Goal: Information Seeking & Learning: Find contact information

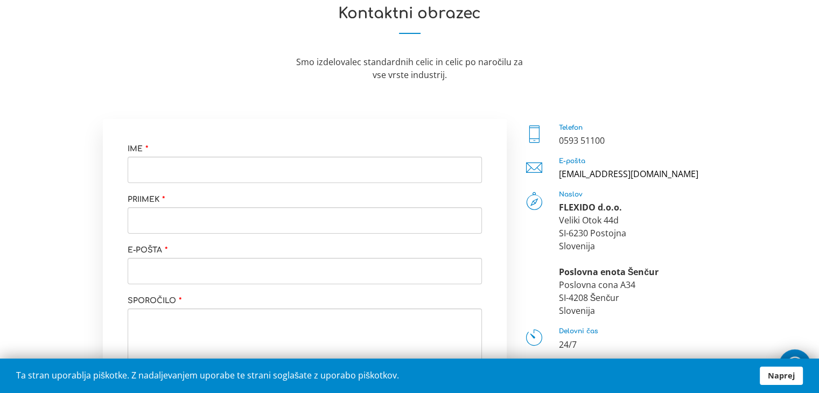
scroll to position [112, 0]
drag, startPoint x: 642, startPoint y: 175, endPoint x: 618, endPoint y: 176, distance: 23.7
click at [572, 179] on div "[EMAIL_ADDRESS][DOMAIN_NAME]" at bounding box center [638, 175] width 158 height 13
click at [669, 173] on div "[EMAIL_ADDRESS][DOMAIN_NAME]" at bounding box center [638, 175] width 158 height 13
drag, startPoint x: 642, startPoint y: 179, endPoint x: 635, endPoint y: 168, distance: 12.6
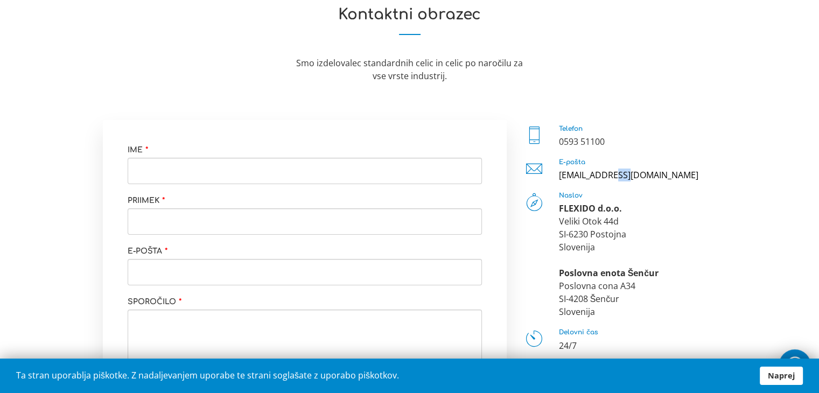
click at [635, 169] on div "[EMAIL_ADDRESS][DOMAIN_NAME]" at bounding box center [638, 175] width 158 height 13
click at [658, 181] on div at bounding box center [620, 186] width 194 height 11
drag, startPoint x: 629, startPoint y: 175, endPoint x: 558, endPoint y: 179, distance: 71.7
click at [555, 179] on div "E-pošta info@flexido.eu" at bounding box center [620, 170] width 194 height 23
copy link "[EMAIL_ADDRESS][DOMAIN_NAME]"
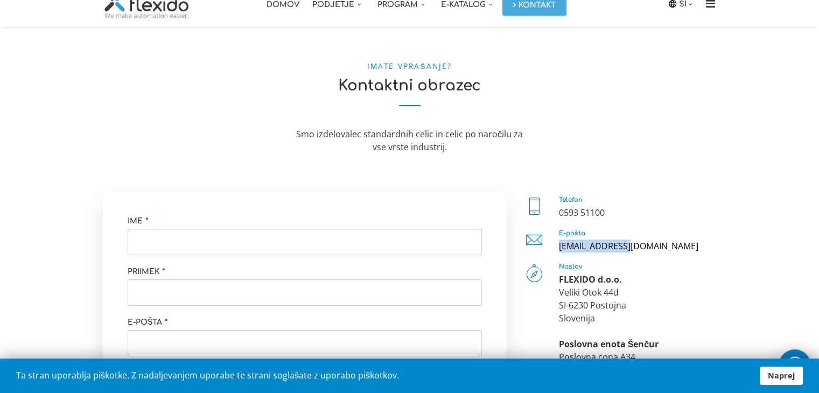
scroll to position [0, 0]
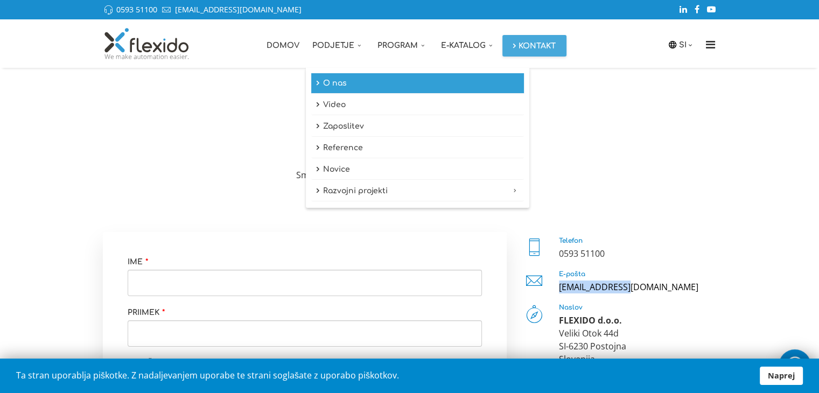
click at [329, 82] on link "O nas" at bounding box center [417, 83] width 213 height 20
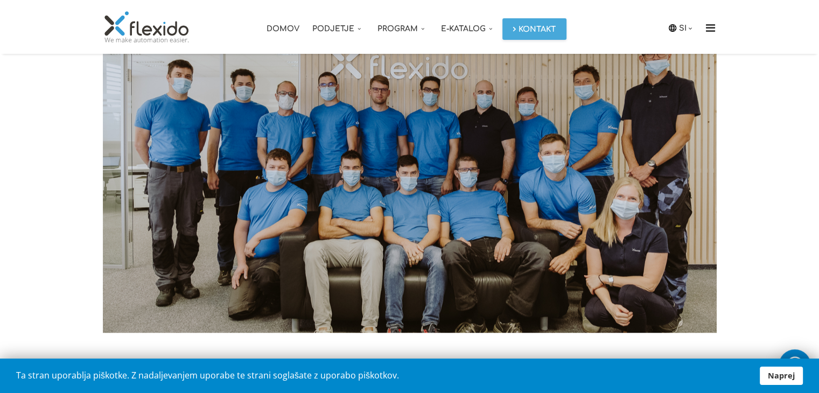
scroll to position [1100, 0]
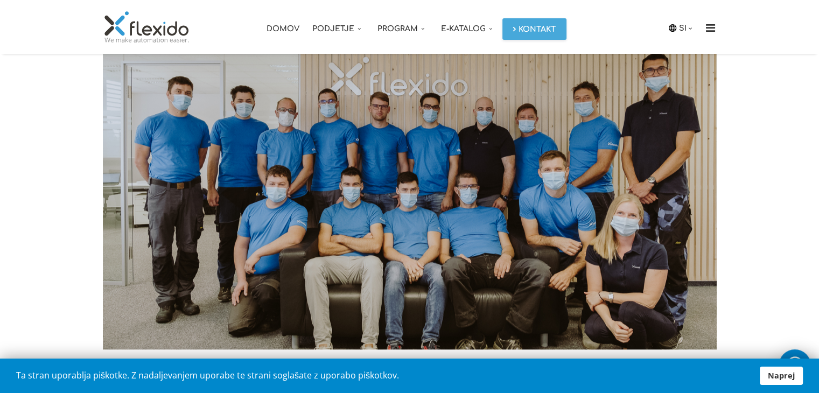
click at [282, 26] on link "Domov" at bounding box center [283, 27] width 46 height 54
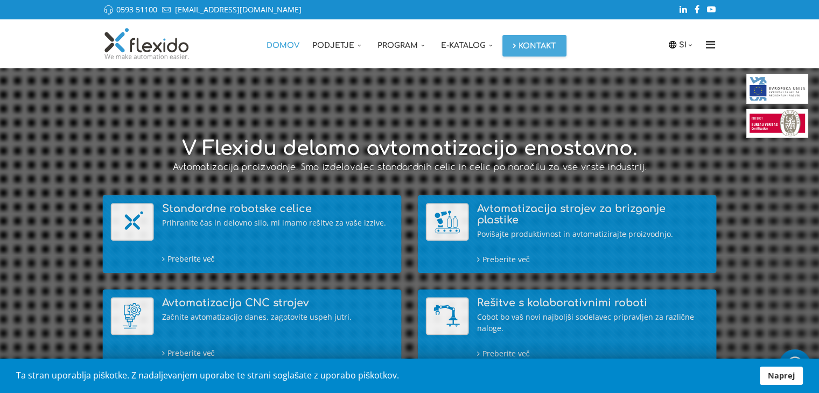
click at [322, 45] on link "Podjetje" at bounding box center [338, 43] width 65 height 48
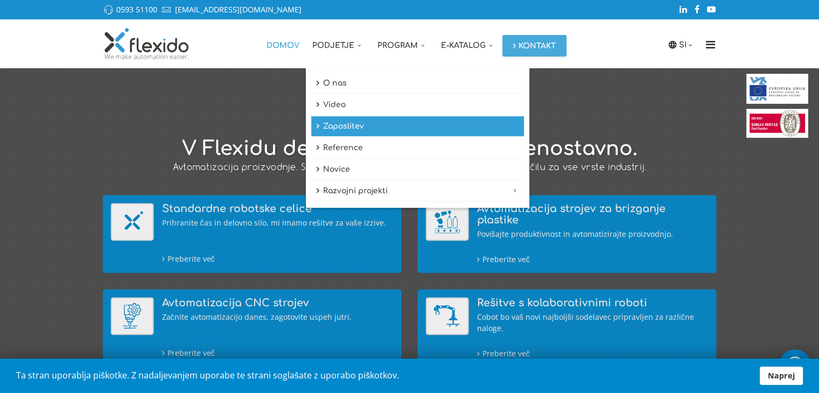
click at [338, 129] on link "Zaposlitev" at bounding box center [417, 126] width 213 height 20
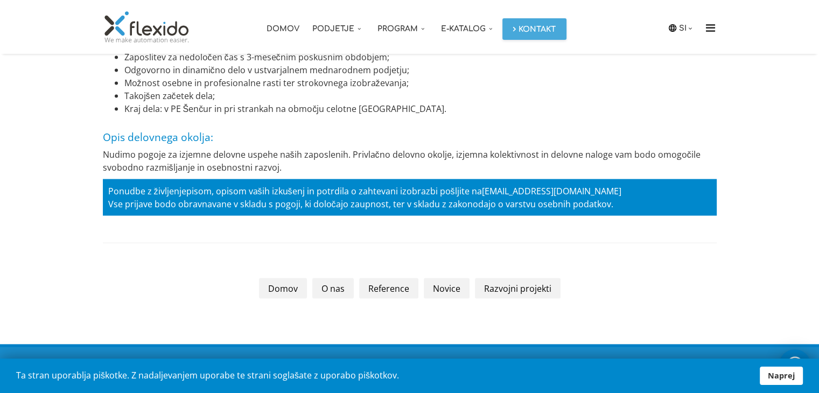
scroll to position [2067, 0]
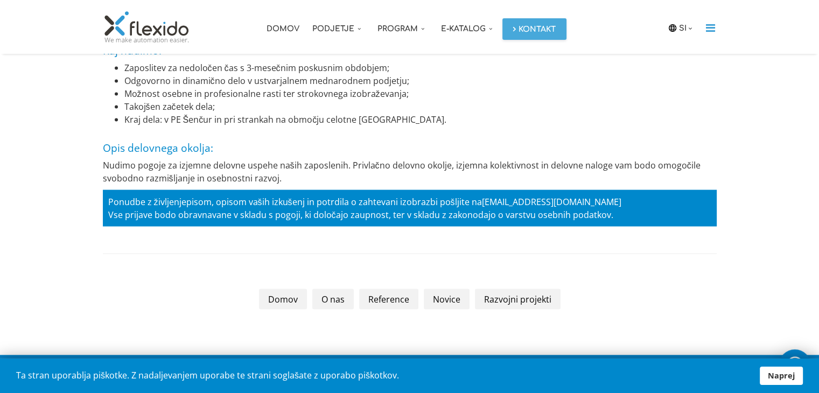
click at [709, 24] on icon "Menu" at bounding box center [710, 28] width 17 height 11
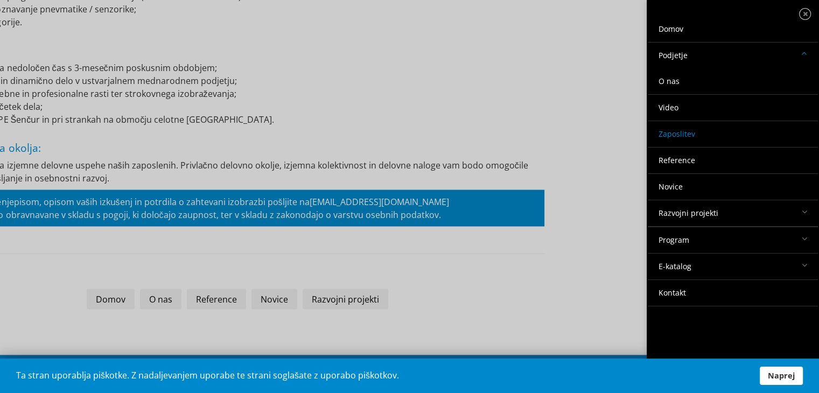
click at [669, 31] on link "Domov" at bounding box center [733, 29] width 170 height 26
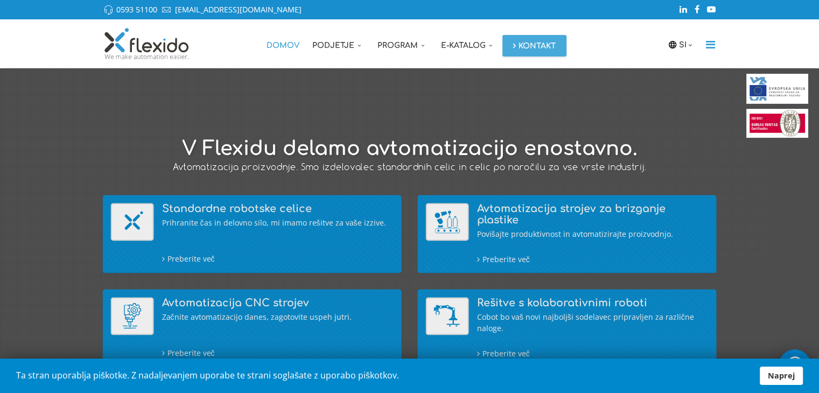
click at [707, 45] on icon "Menu" at bounding box center [710, 44] width 17 height 11
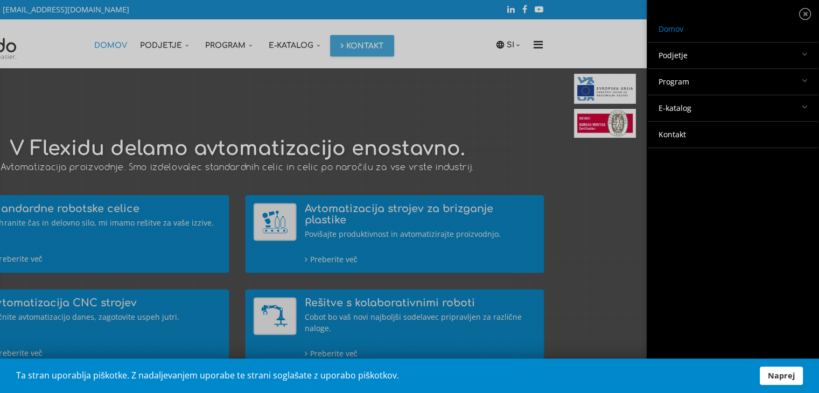
click at [678, 135] on link "Kontakt" at bounding box center [733, 135] width 170 height 26
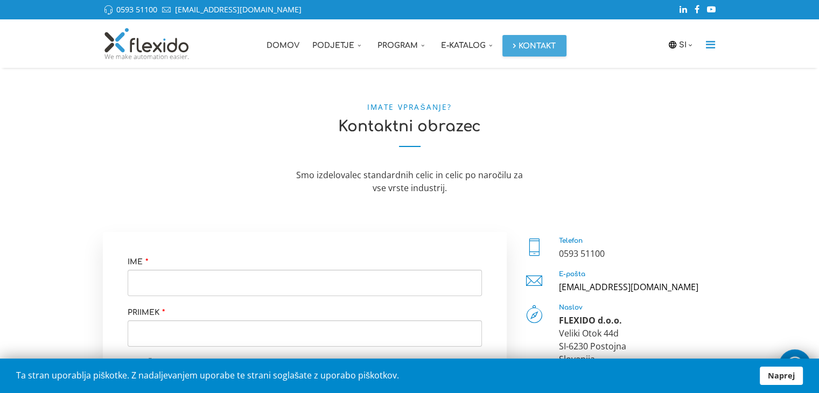
click at [715, 44] on icon "Menu" at bounding box center [710, 44] width 17 height 11
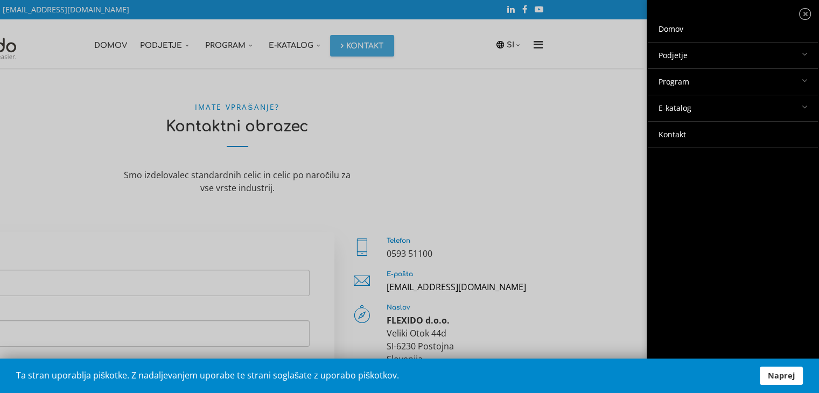
click at [682, 30] on link "Domov" at bounding box center [733, 29] width 170 height 26
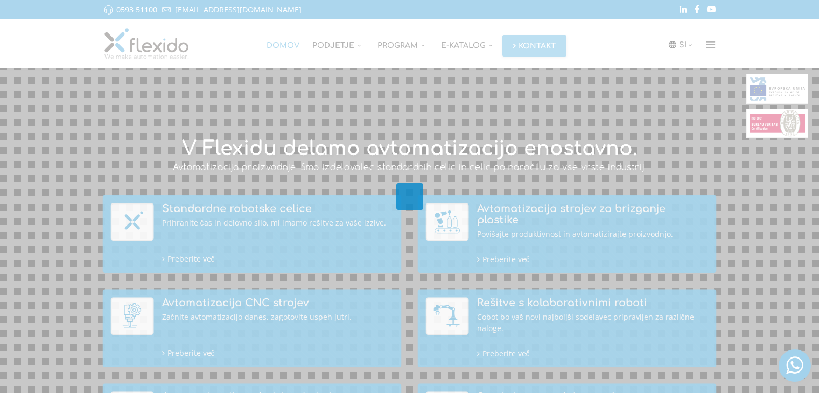
click at [710, 43] on div at bounding box center [409, 196] width 819 height 393
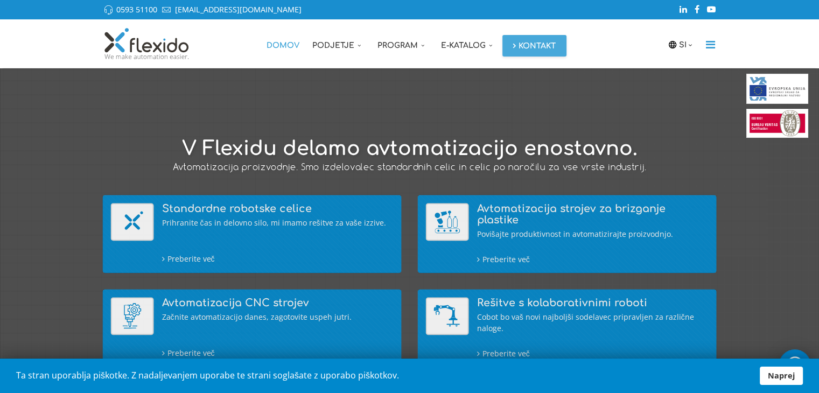
click at [711, 43] on icon "Menu" at bounding box center [710, 44] width 17 height 11
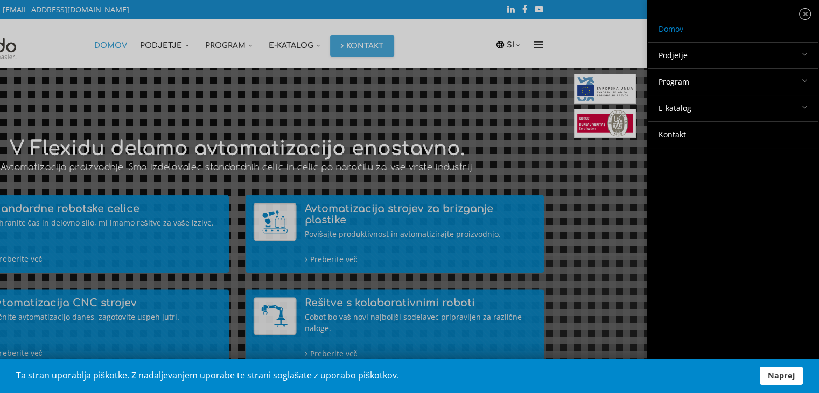
click at [762, 57] on icon at bounding box center [762, 57] width 0 height 0
click at [670, 79] on link "O nas" at bounding box center [733, 81] width 170 height 26
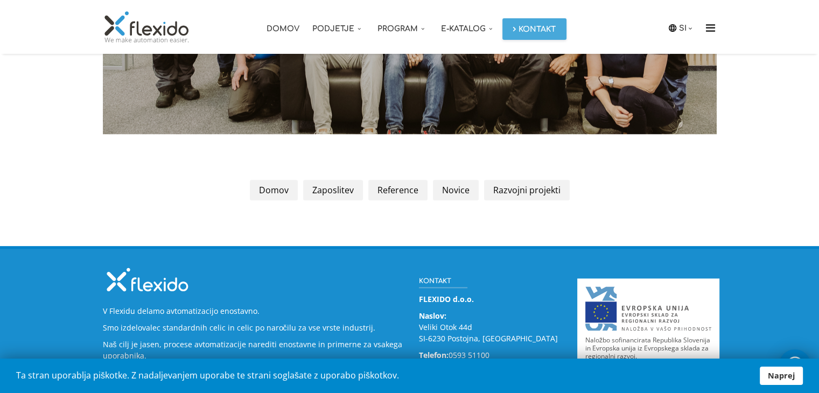
scroll to position [1361, 0]
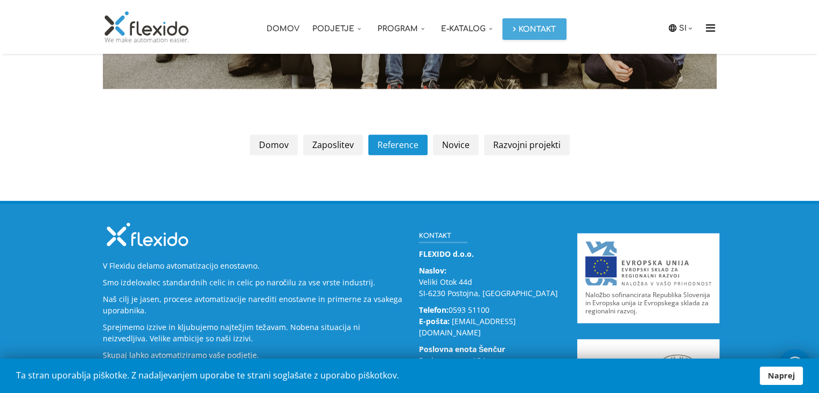
click at [409, 147] on link "Reference" at bounding box center [397, 145] width 59 height 20
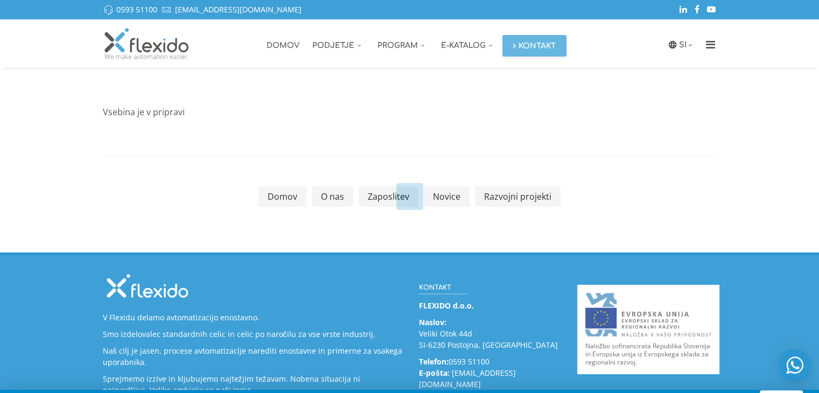
scroll to position [182, 0]
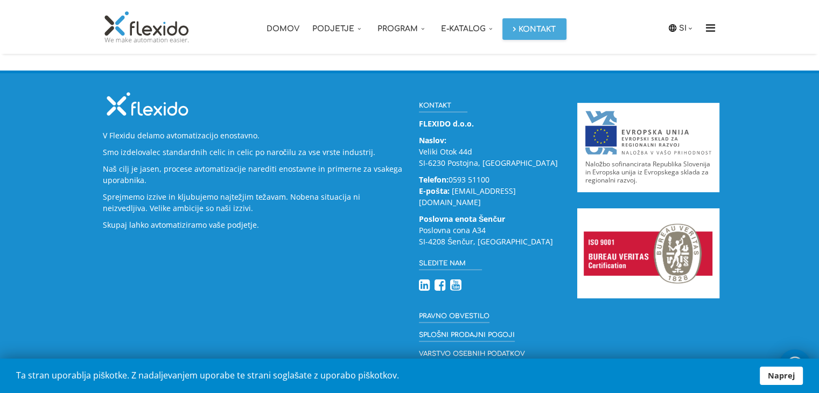
click at [495, 347] on link "Varstvo osebnih podatkov" at bounding box center [472, 353] width 106 height 13
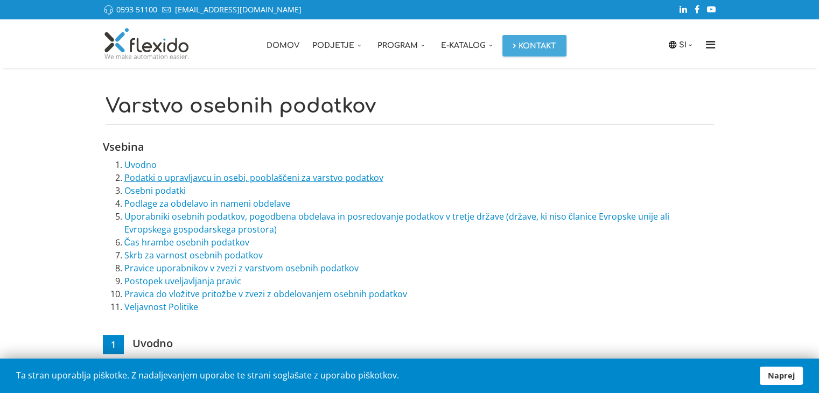
click at [217, 181] on link "Podatki o upravljavcu in osebi, pooblaščeni za varstvo podatkov" at bounding box center [253, 178] width 259 height 12
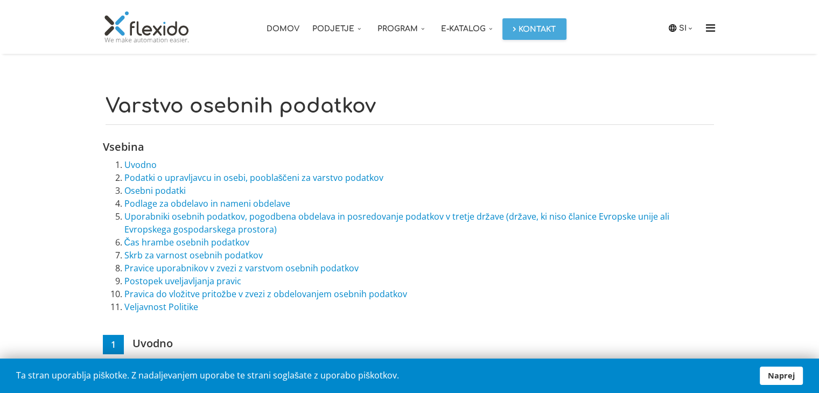
scroll to position [630, 0]
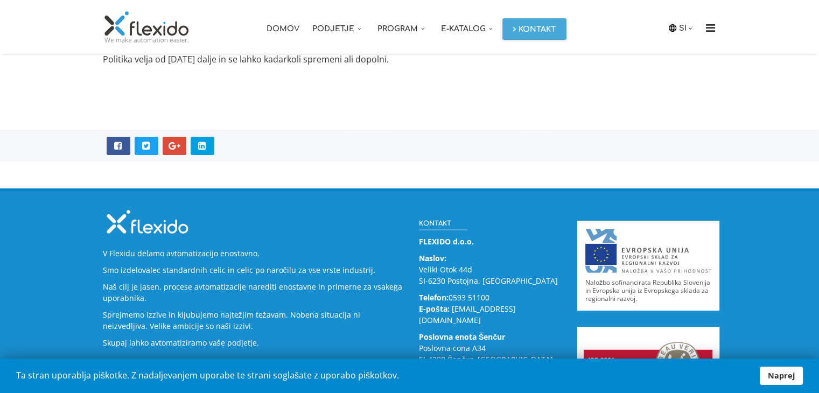
scroll to position [3741, 0]
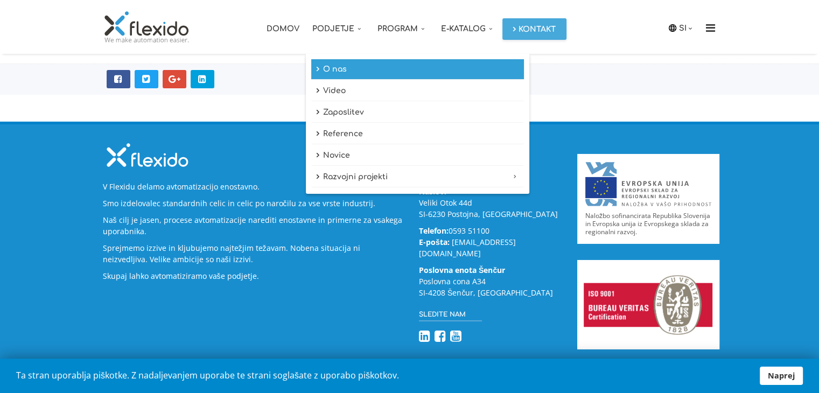
click at [329, 69] on link "O nas" at bounding box center [417, 69] width 213 height 20
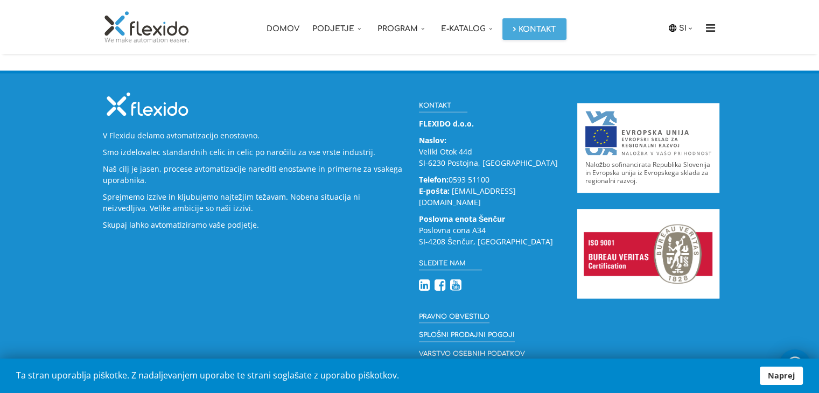
scroll to position [1492, 0]
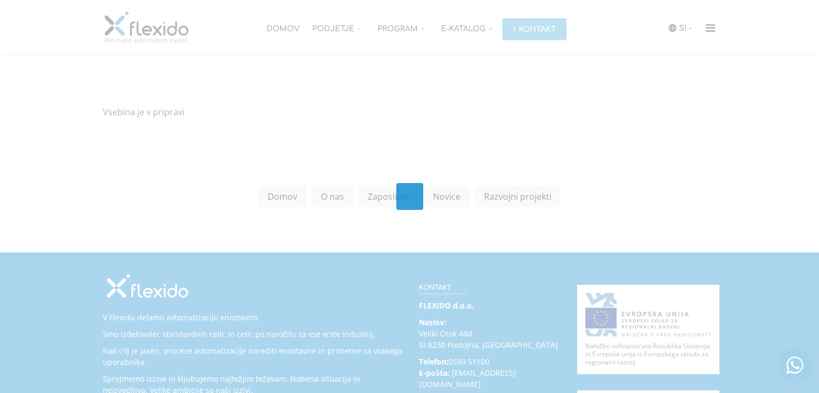
scroll to position [182, 0]
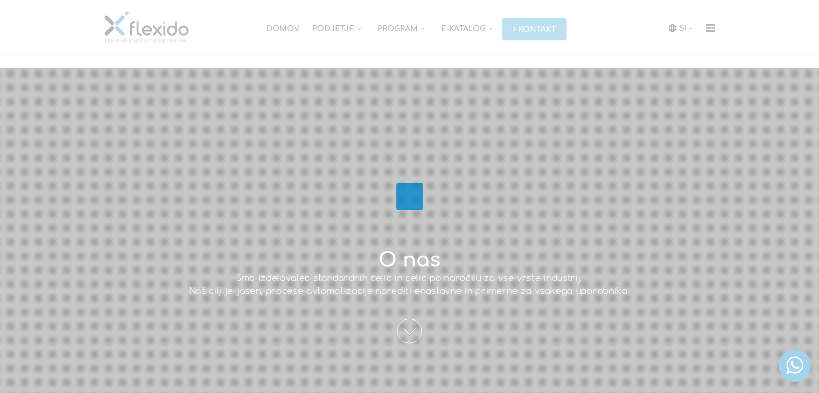
scroll to position [1361, 0]
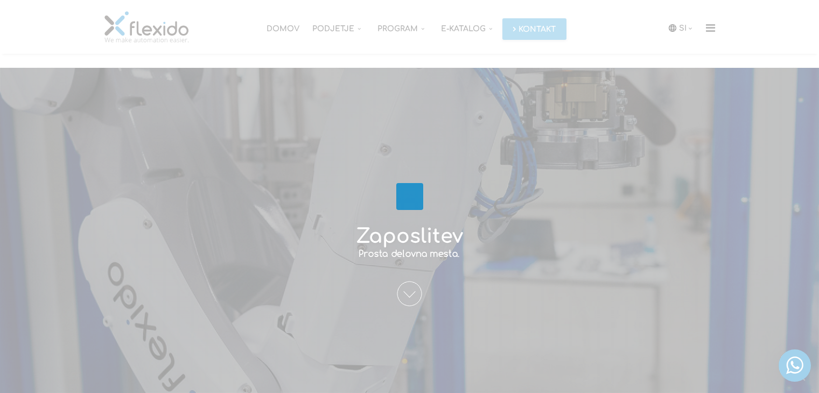
scroll to position [2066, 0]
